Goal: Transaction & Acquisition: Purchase product/service

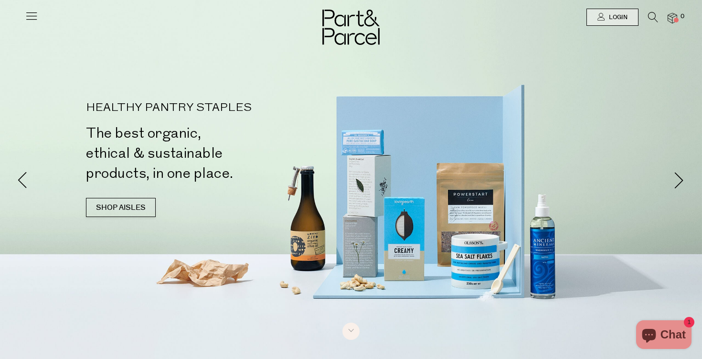
click at [33, 15] on icon at bounding box center [31, 15] width 13 height 13
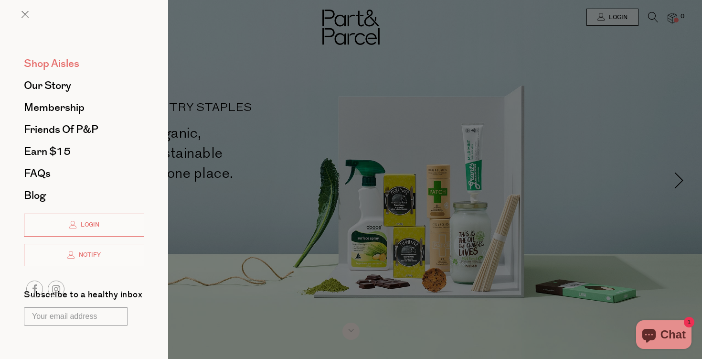
click at [43, 62] on span "Shop Aisles" at bounding box center [51, 63] width 55 height 15
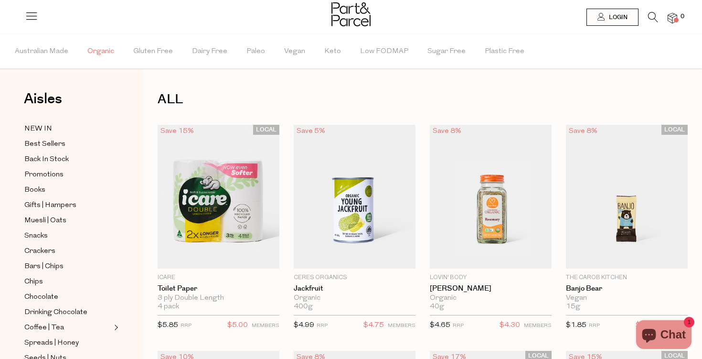
click at [106, 50] on span "Organic" at bounding box center [100, 51] width 27 height 33
click at [35, 51] on span "Australian Made" at bounding box center [42, 51] width 54 height 33
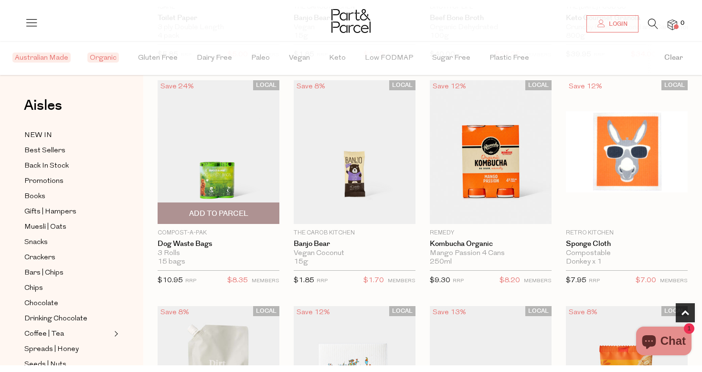
scroll to position [278, 0]
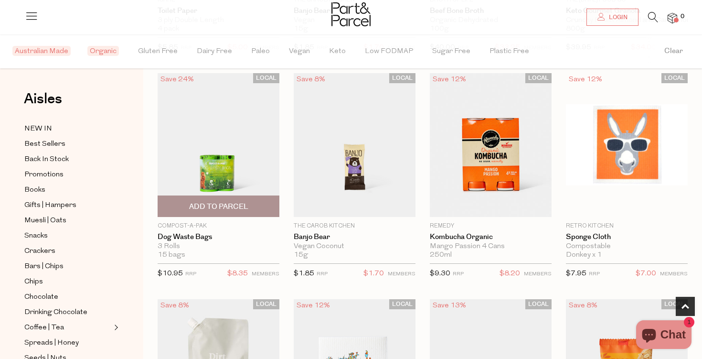
click at [194, 228] on p "Compost-A-Pak" at bounding box center [219, 226] width 122 height 9
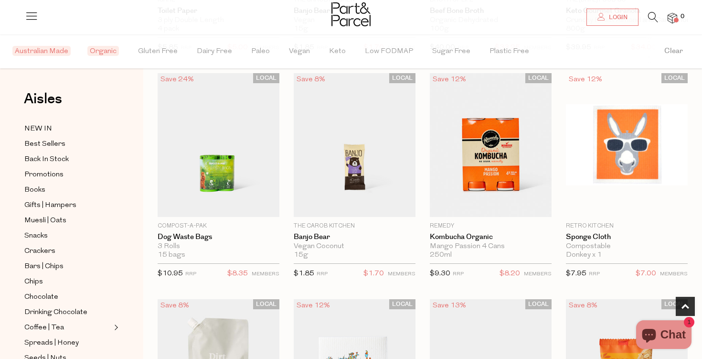
click at [654, 15] on icon at bounding box center [653, 17] width 10 height 11
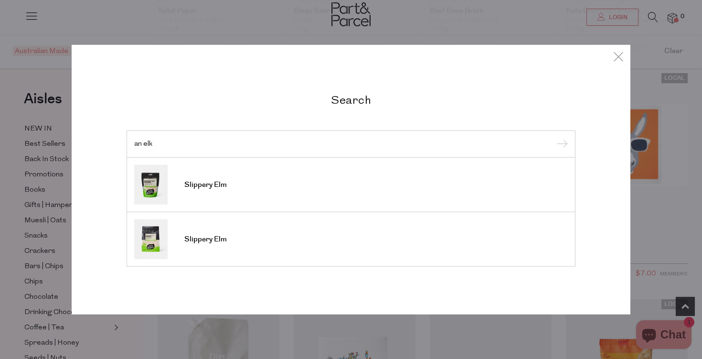
click at [135, 144] on input "an elk" at bounding box center [351, 143] width 434 height 7
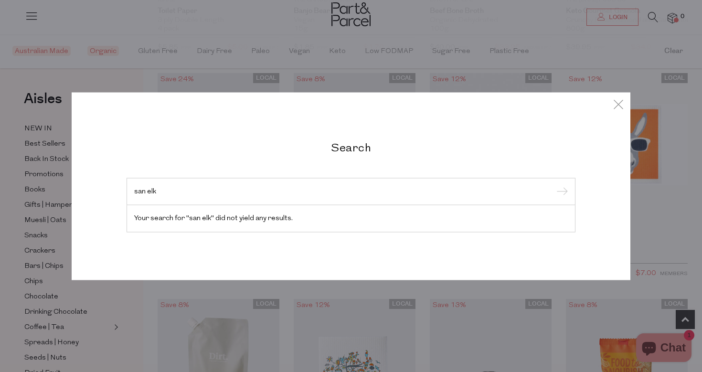
drag, startPoint x: 170, startPoint y: 195, endPoint x: 116, endPoint y: 194, distance: 53.5
click at [116, 194] on div "Search san elk Your search for "san elk" did not yield any results." at bounding box center [351, 186] width 559 height 188
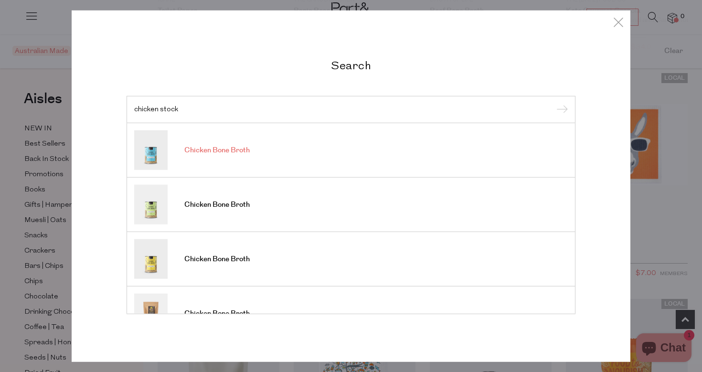
scroll to position [0, 0]
type input "chicken stock"
click at [213, 151] on span "Chicken Bone Broth" at bounding box center [216, 151] width 65 height 10
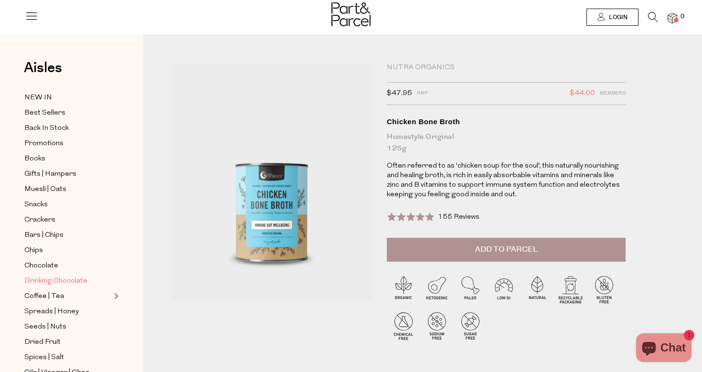
click at [79, 279] on span "Drinking Chocolate" at bounding box center [55, 281] width 63 height 11
